Goal: Task Accomplishment & Management: Use online tool/utility

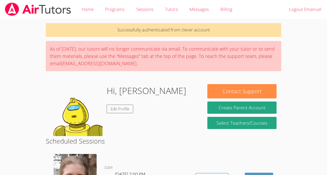
scroll to position [97, 0]
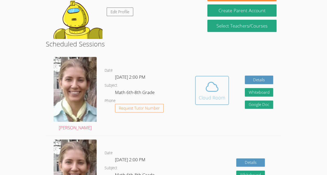
click at [205, 98] on div "Cloud Room" at bounding box center [212, 97] width 27 height 7
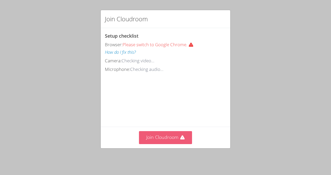
click at [155, 144] on button "Join Cloudroom" at bounding box center [165, 137] width 53 height 13
click at [163, 141] on button "Join Cloudroom" at bounding box center [165, 137] width 53 height 13
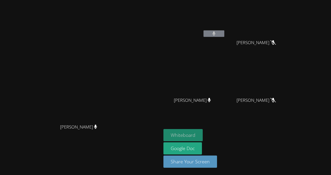
click at [202, 134] on button "Whiteboard" at bounding box center [182, 135] width 39 height 12
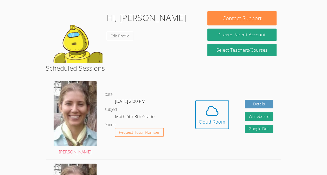
scroll to position [74, 0]
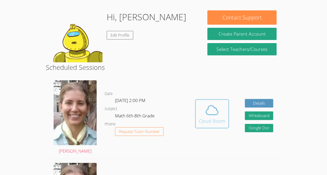
click at [217, 117] on icon at bounding box center [212, 110] width 15 height 15
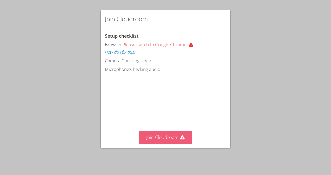
click at [165, 137] on button "Join Cloudroom" at bounding box center [165, 137] width 53 height 13
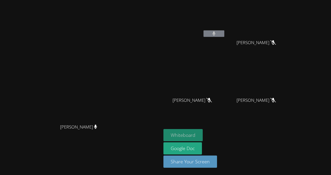
click at [202, 134] on button "Whiteboard" at bounding box center [182, 135] width 39 height 12
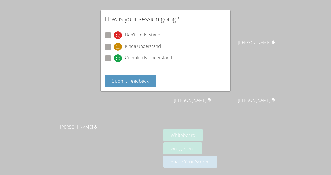
click at [133, 49] on span "Kinda Understand" at bounding box center [143, 47] width 36 height 8
click at [118, 48] on input "Kinda Understand" at bounding box center [116, 46] width 4 height 4
radio input "true"
click at [139, 80] on span "Submit Feedback" at bounding box center [130, 81] width 36 height 6
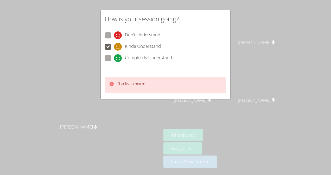
click at [128, 102] on div "How is your session going? Don't Understand Kinda Understand Completely Underst…" at bounding box center [165, 87] width 331 height 175
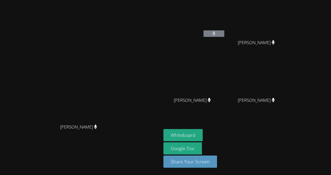
click at [75, 86] on video at bounding box center [81, 77] width 78 height 88
